Goal: Task Accomplishment & Management: Manage account settings

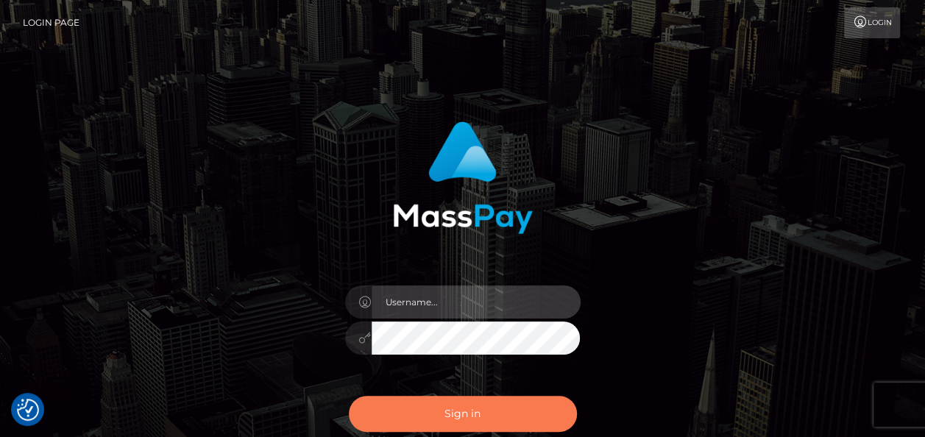
type input "[EMAIL_ADDRESS][DOMAIN_NAME]"
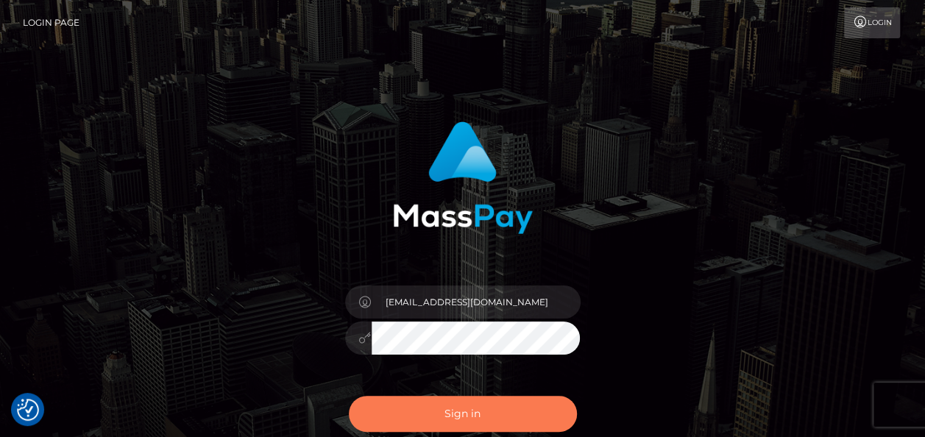
click at [481, 418] on button "Sign in" at bounding box center [463, 414] width 228 height 36
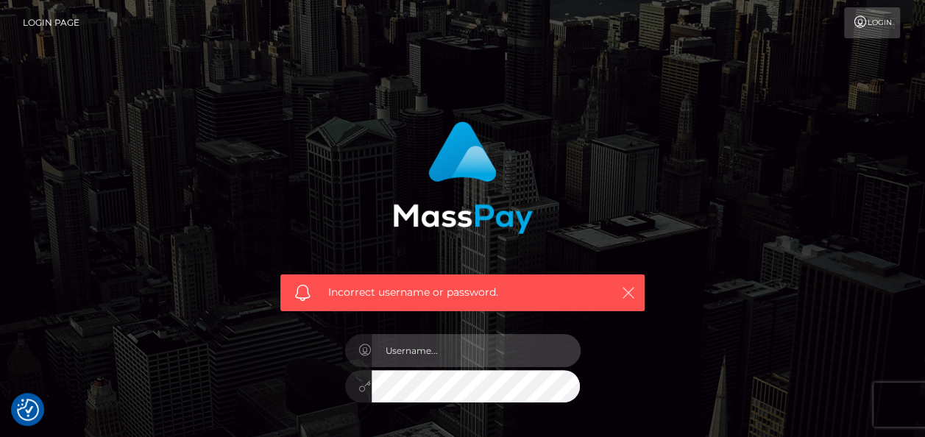
type input "[EMAIL_ADDRESS][DOMAIN_NAME]"
click at [625, 296] on icon "button" at bounding box center [628, 292] width 15 height 15
click at [632, 296] on icon "button" at bounding box center [628, 292] width 15 height 15
click at [629, 296] on icon "button" at bounding box center [628, 292] width 15 height 15
click at [502, 354] on input "[EMAIL_ADDRESS][DOMAIN_NAME]" at bounding box center [476, 350] width 209 height 33
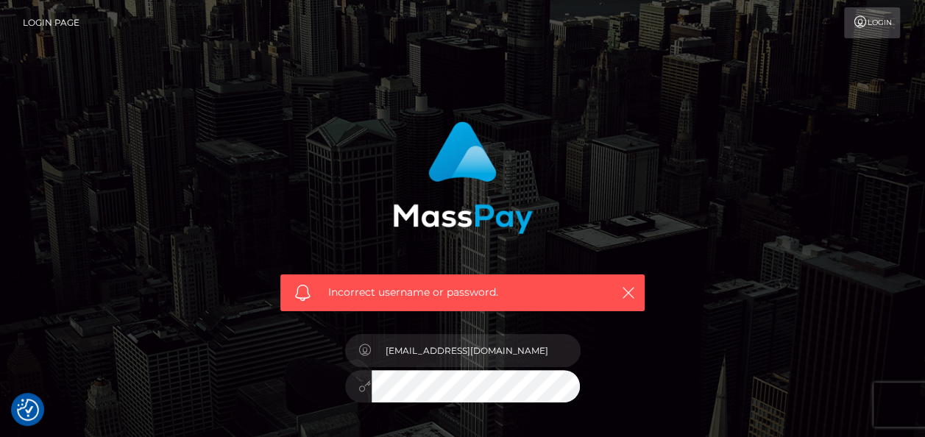
type input "[EMAIL_ADDRESS][DOMAIN_NAME]"
click at [874, 25] on link "Login" at bounding box center [872, 22] width 56 height 31
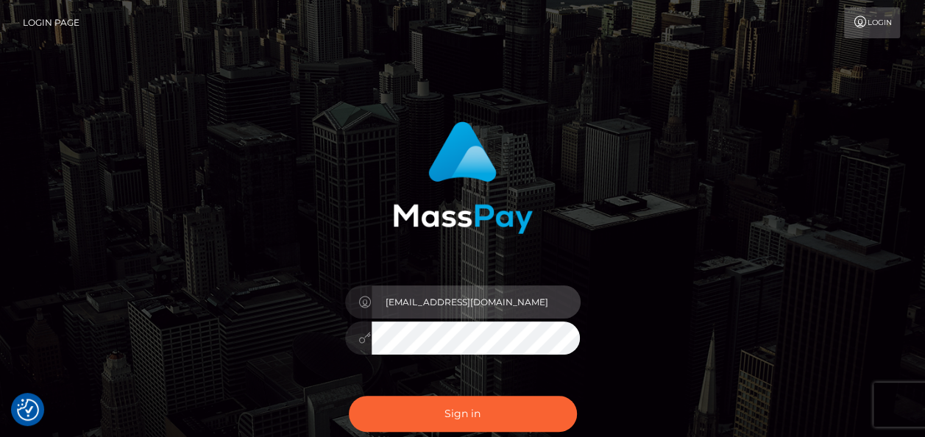
drag, startPoint x: 385, startPoint y: 296, endPoint x: 408, endPoint y: 272, distance: 32.3
click at [385, 296] on input "[EMAIL_ADDRESS][DOMAIN_NAME]" at bounding box center [476, 301] width 209 height 33
click at [534, 296] on input "silviahoffleit@gmx.de" at bounding box center [476, 301] width 209 height 33
type input "s"
type input "silviahoffleit@gmx.de"
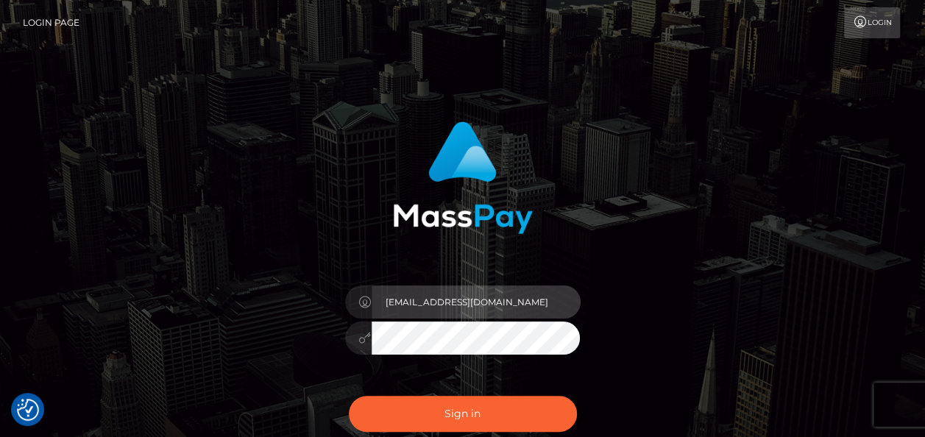
click at [534, 296] on input "silviahoffleit@gmx.de" at bounding box center [476, 301] width 209 height 33
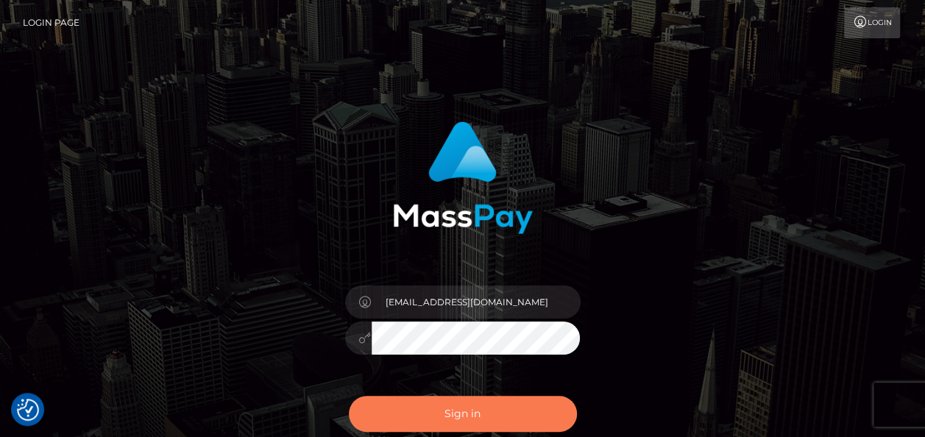
click at [465, 422] on button "Sign in" at bounding box center [463, 414] width 228 height 36
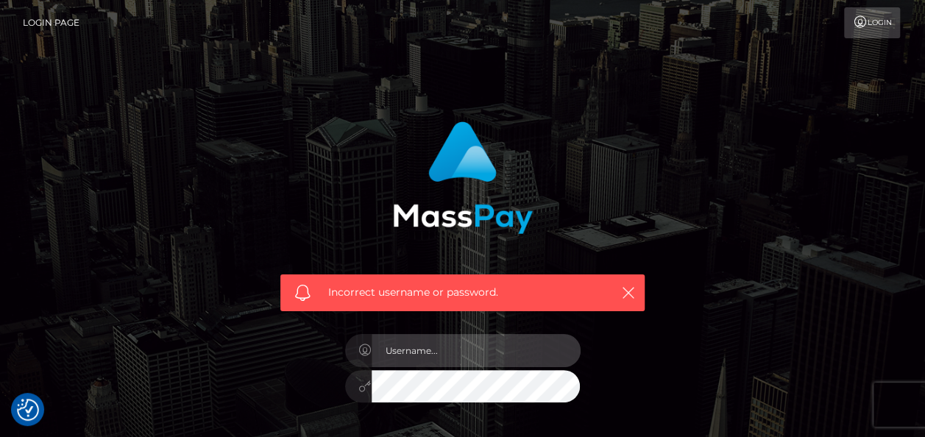
type input "[EMAIL_ADDRESS][DOMAIN_NAME]"
click at [626, 293] on icon "button" at bounding box center [628, 292] width 15 height 15
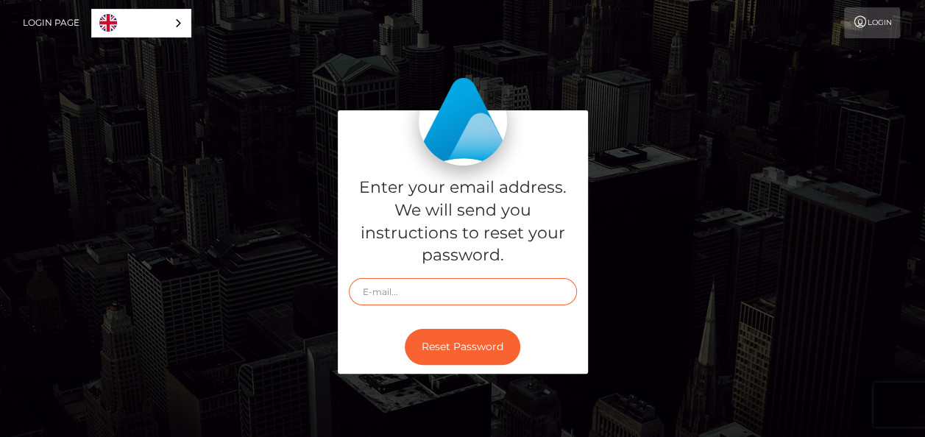
click at [382, 295] on input "text" at bounding box center [463, 291] width 228 height 27
type input "[EMAIL_ADDRESS][DOMAIN_NAME]"
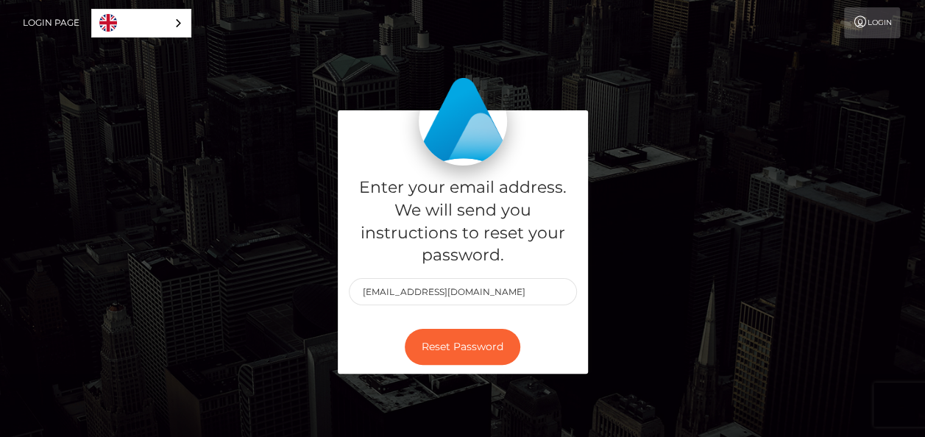
click at [664, 269] on div "Enter your email address. We will send you instructions to reset your password.…" at bounding box center [462, 249] width 839 height 278
